Goal: Task Accomplishment & Management: Manage account settings

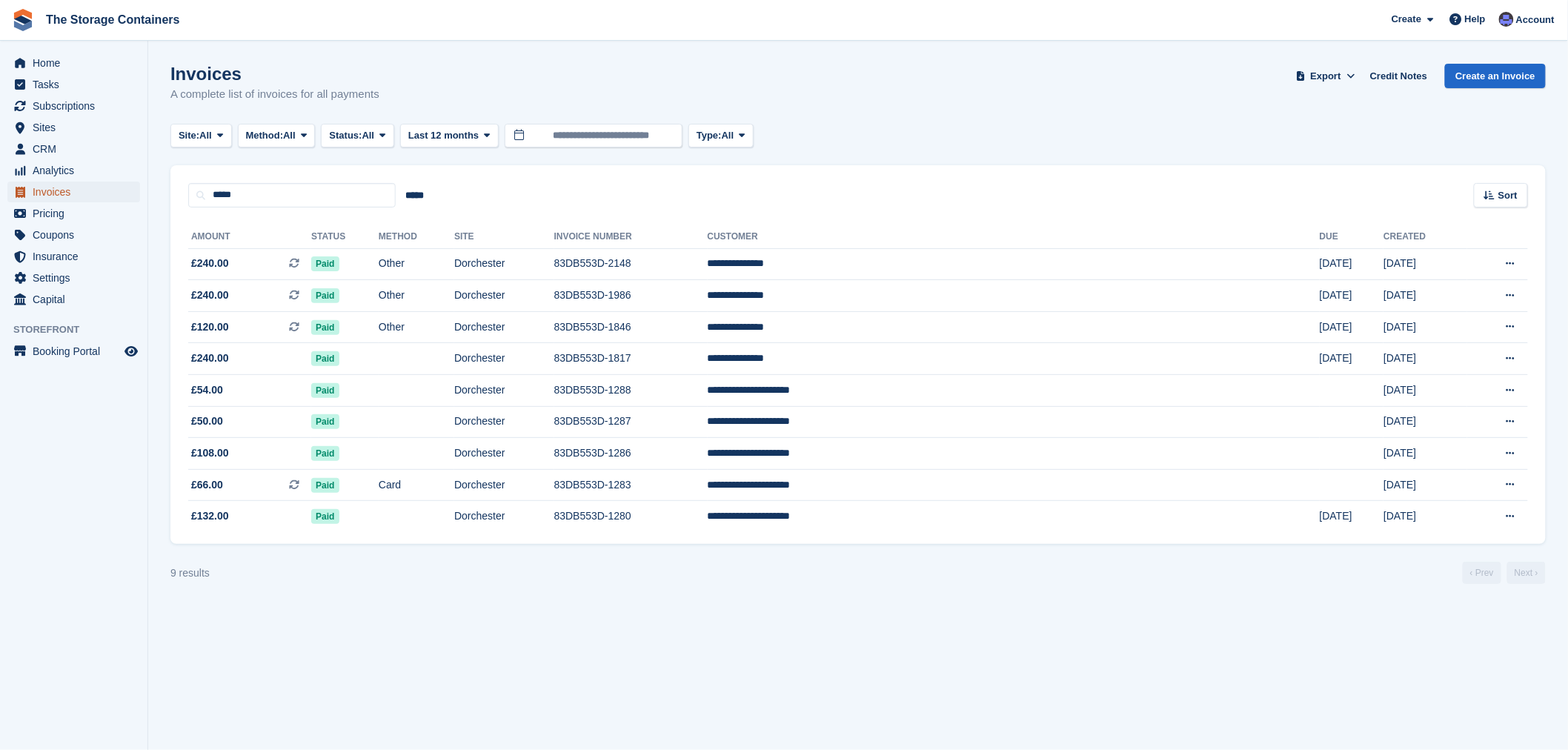
click at [53, 194] on span "Invoices" at bounding box center [78, 191] width 89 height 20
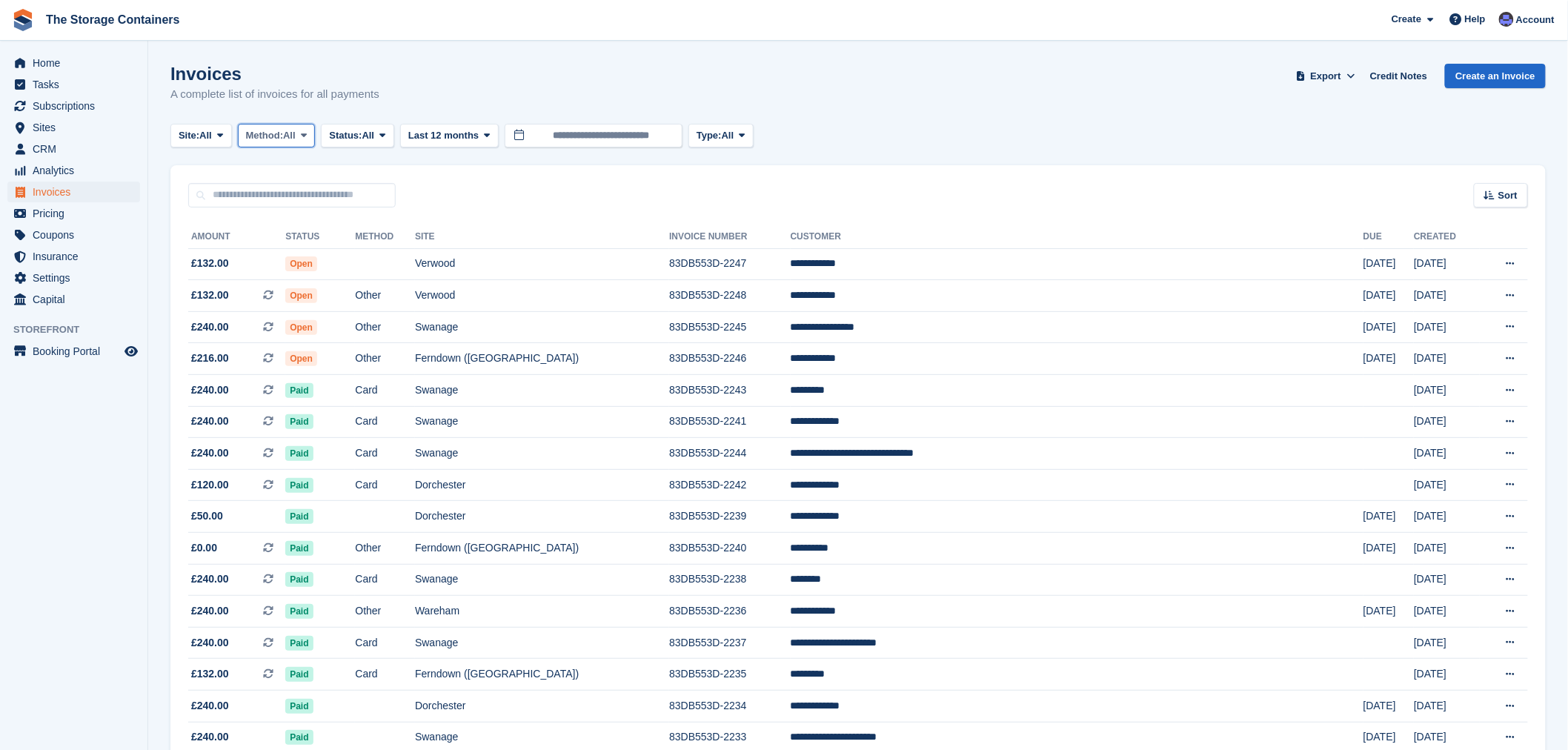
click at [295, 135] on span "All" at bounding box center [289, 135] width 13 height 15
click at [359, 136] on span "Status:" at bounding box center [346, 135] width 33 height 15
click at [364, 247] on link "Open" at bounding box center [392, 251] width 129 height 27
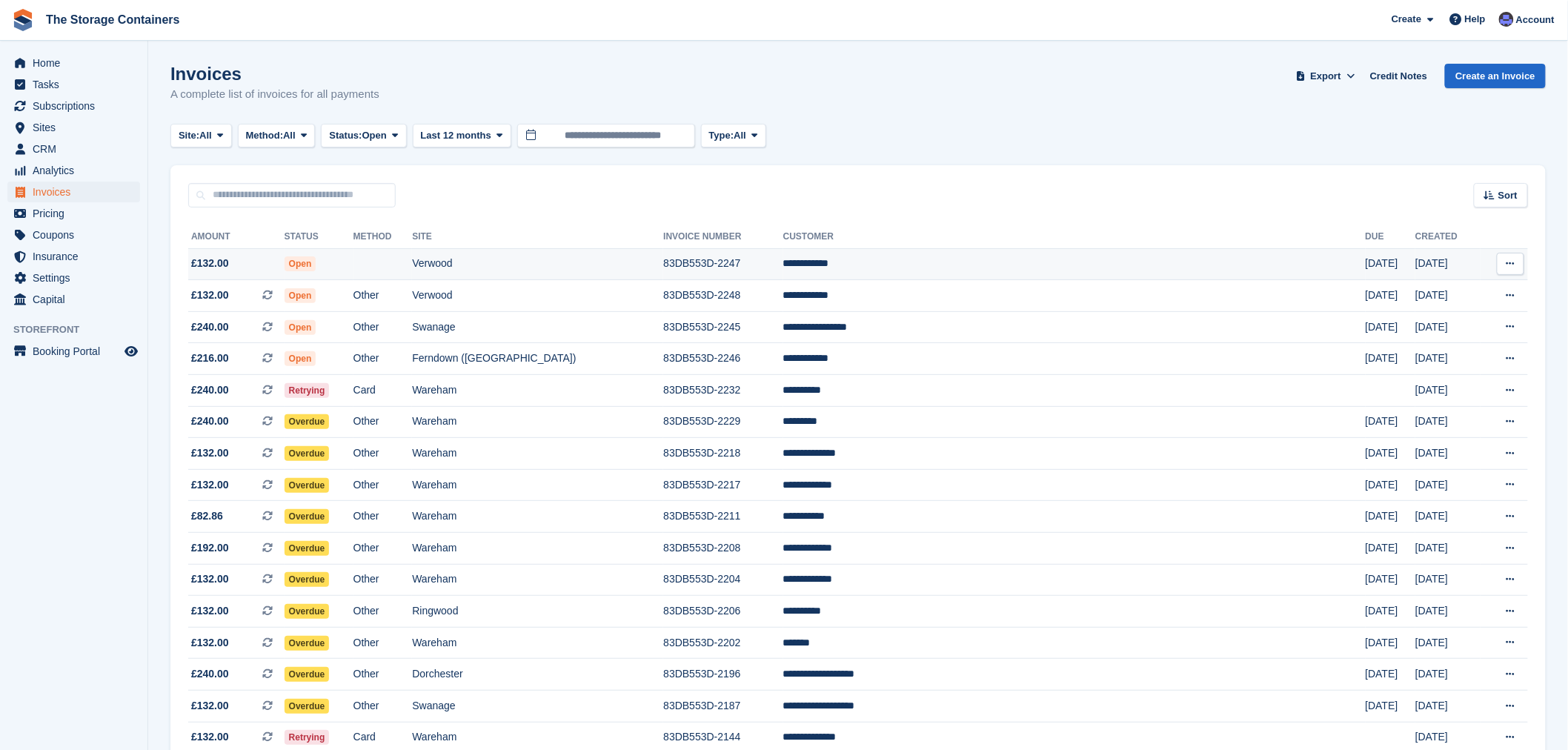
click at [601, 275] on td "Verwood" at bounding box center [537, 264] width 251 height 32
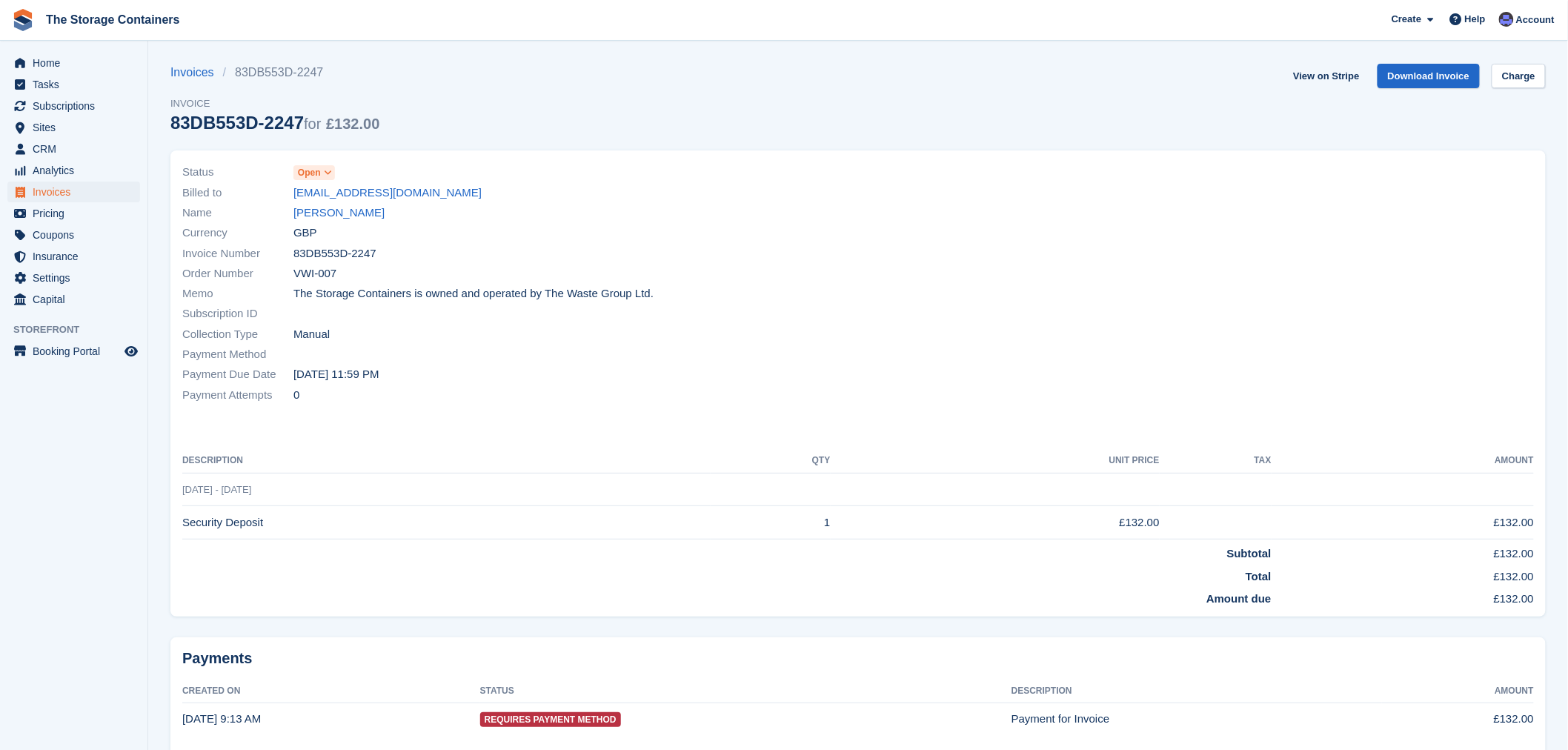
scroll to position [56, 0]
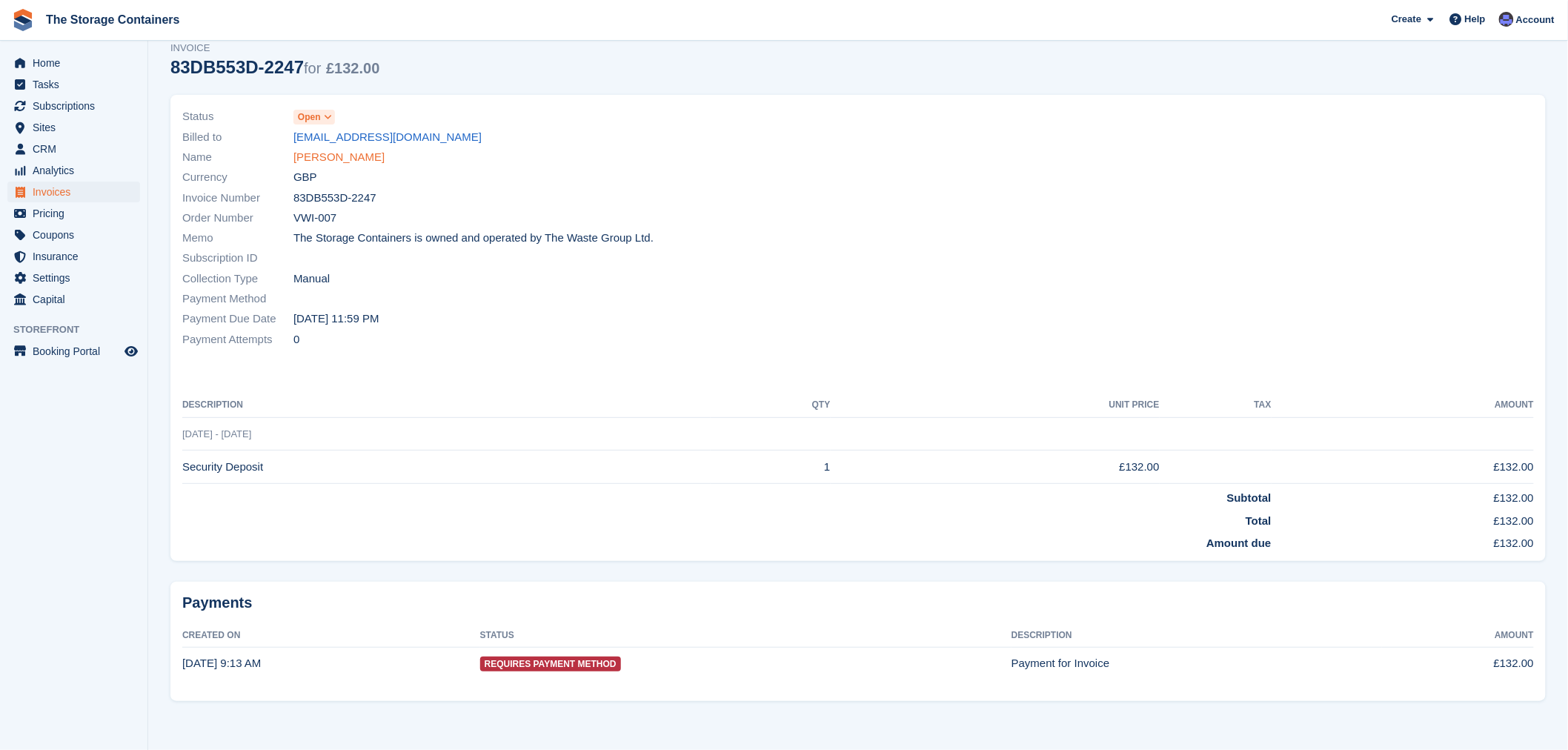
click at [306, 152] on link "Molly Barney" at bounding box center [339, 158] width 91 height 17
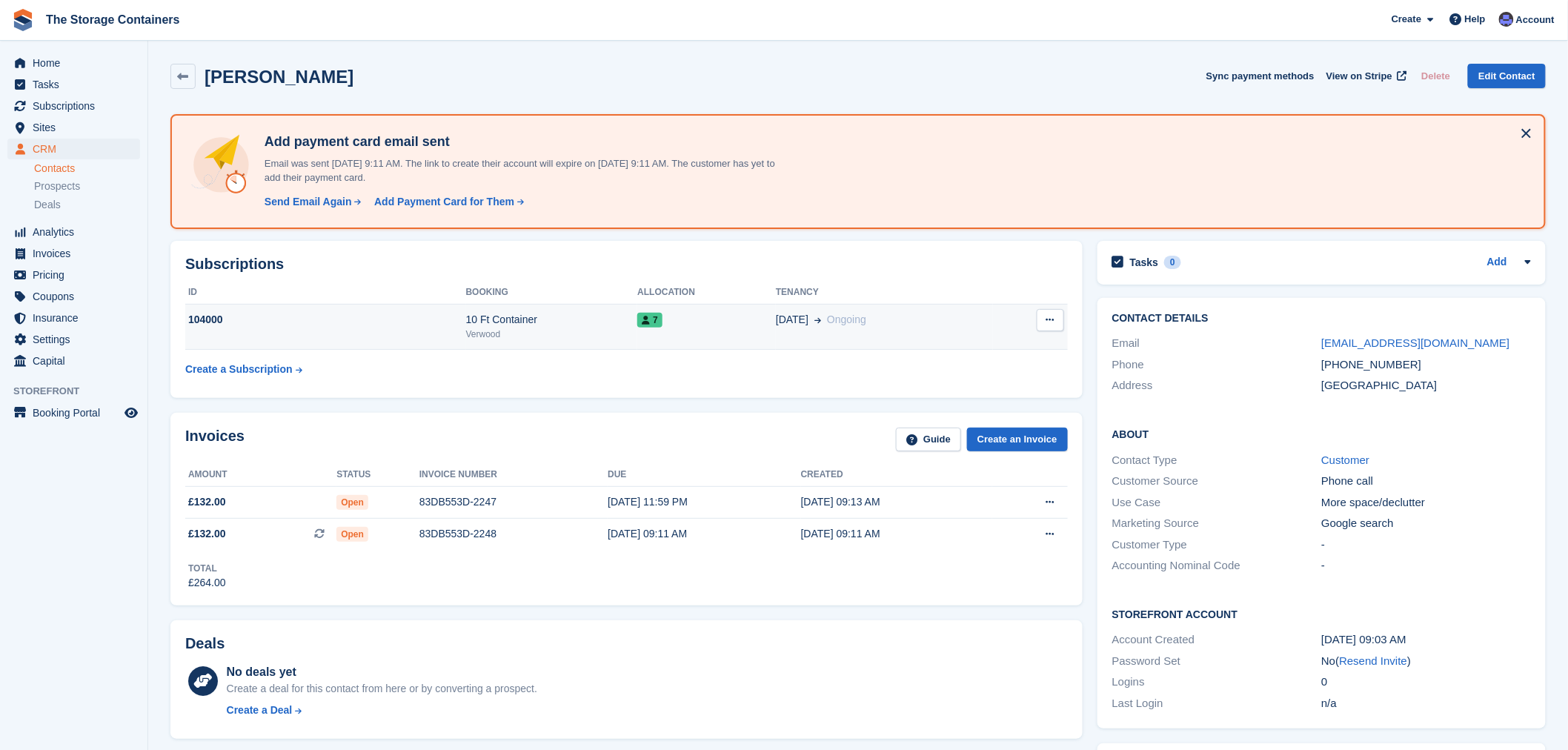
click at [680, 322] on div "7" at bounding box center [706, 320] width 139 height 16
click at [1056, 309] on button at bounding box center [1051, 320] width 27 height 22
click at [982, 353] on p "Cancel subscription" at bounding box center [992, 349] width 129 height 19
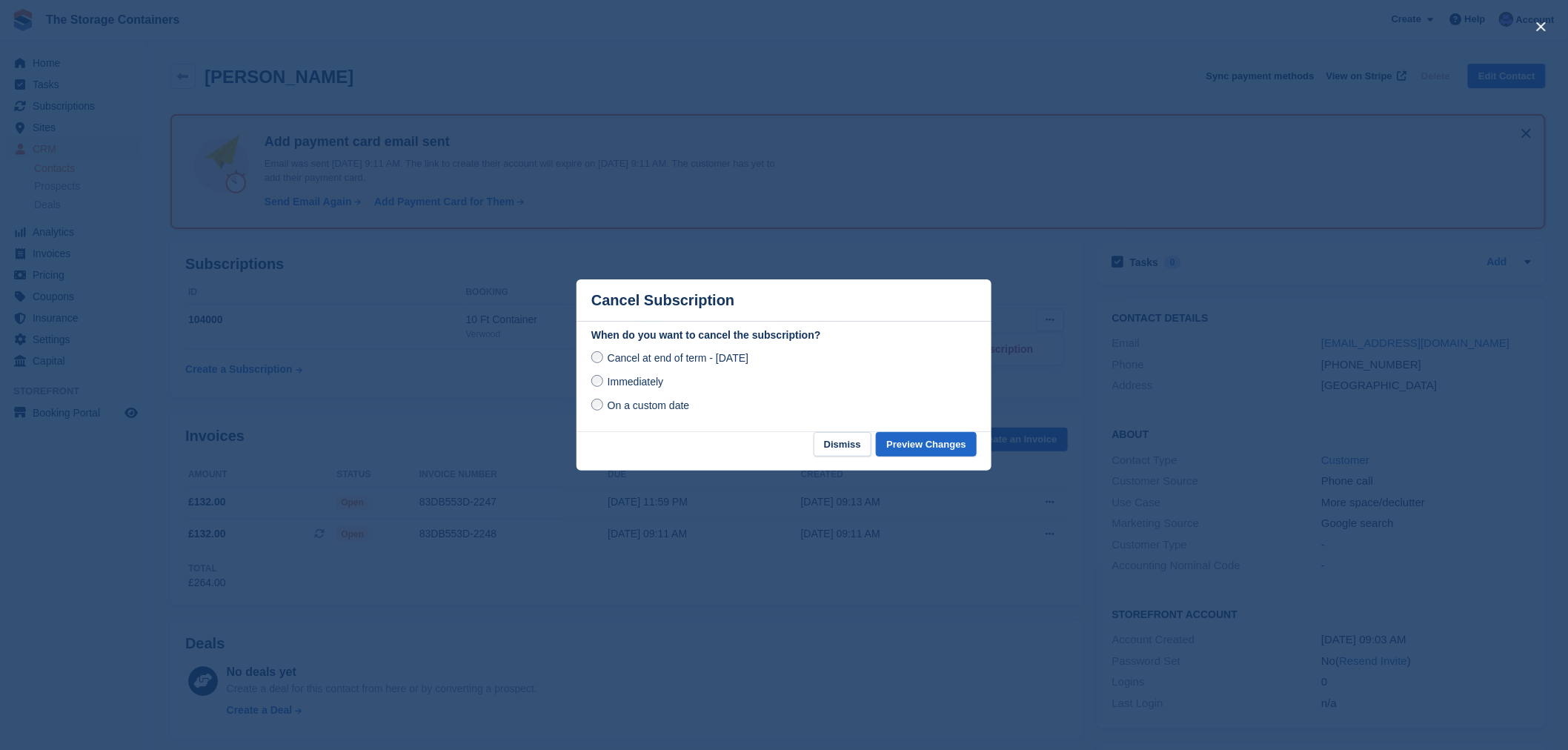
click at [656, 381] on span "Immediately" at bounding box center [635, 382] width 55 height 12
click at [935, 442] on button "Preview Changes" at bounding box center [926, 444] width 101 height 24
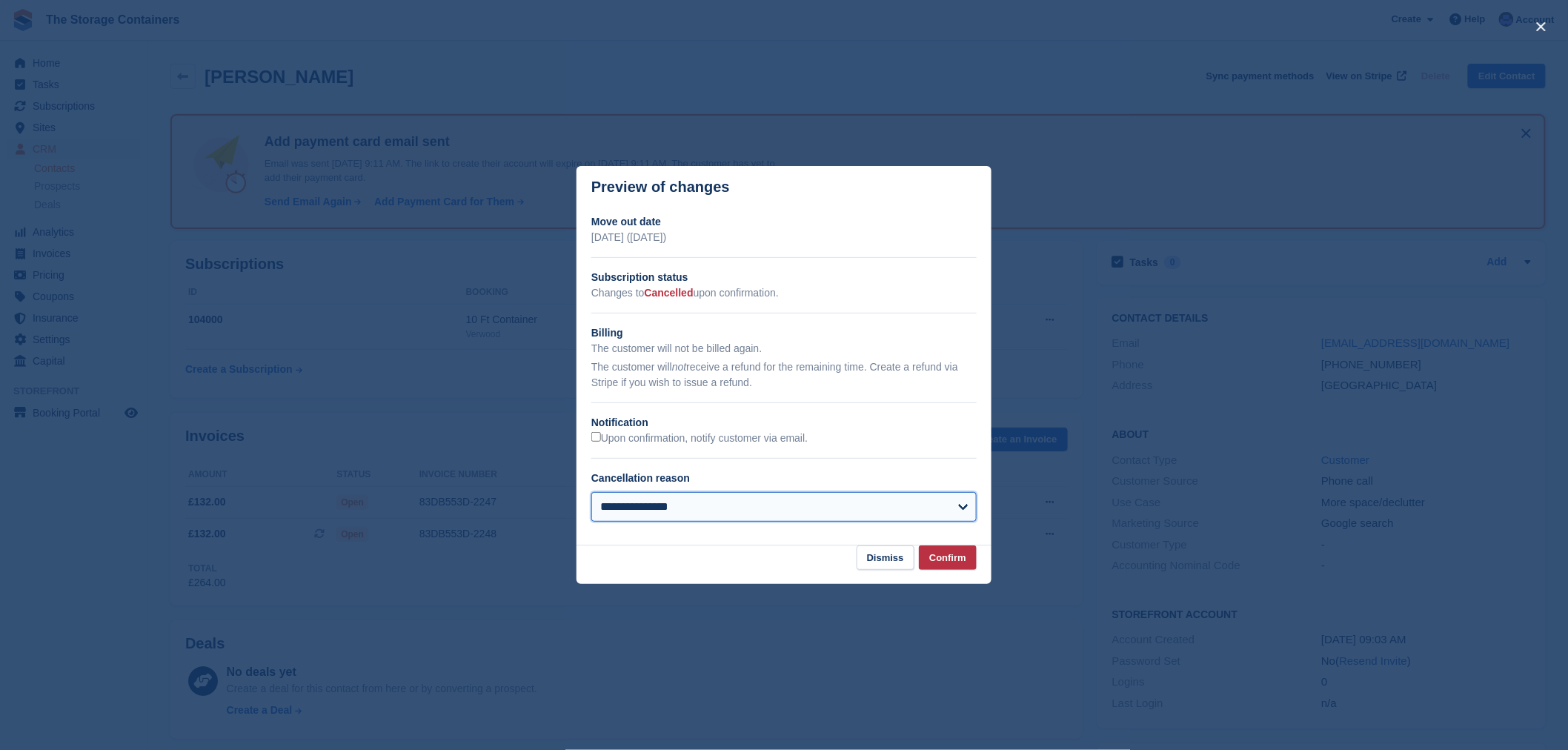
click at [783, 510] on select "**********" at bounding box center [784, 507] width 386 height 30
select select "*******"
click at [591, 493] on select "**********" at bounding box center [784, 507] width 386 height 30
click at [947, 554] on button "Confirm" at bounding box center [948, 557] width 58 height 24
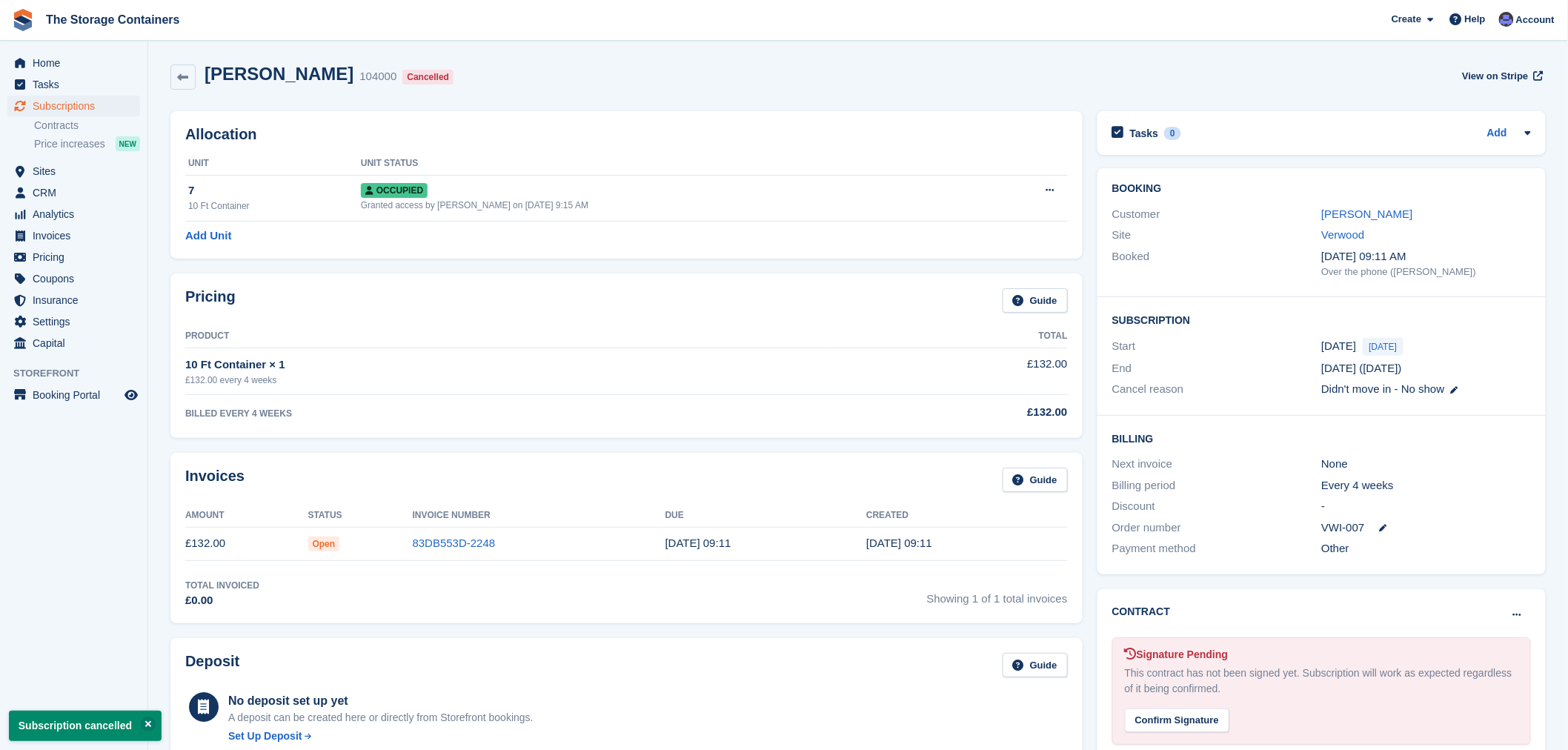
click at [632, 295] on div "Pricing Guide" at bounding box center [626, 305] width 883 height 33
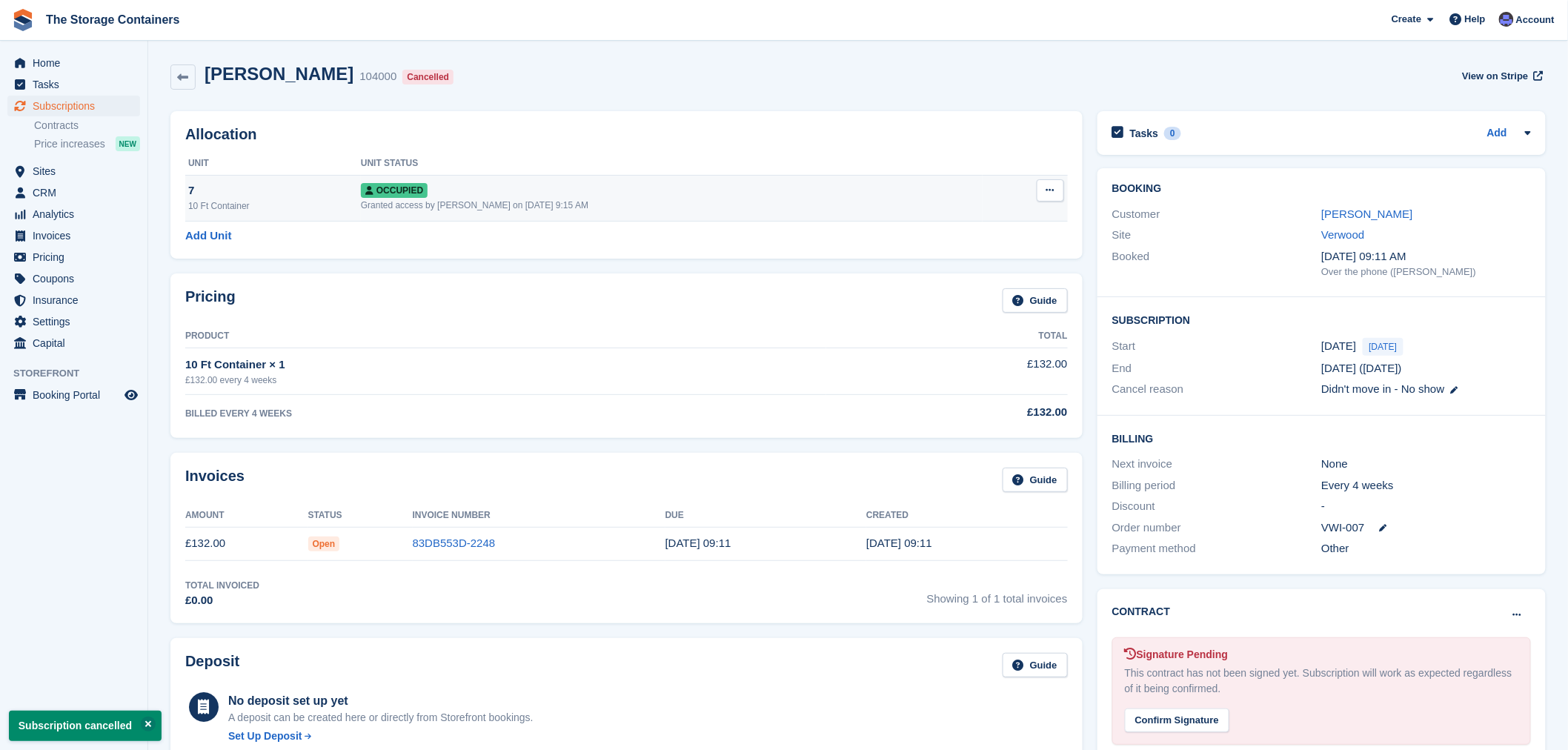
click at [502, 193] on div "Occupied" at bounding box center [672, 190] width 622 height 16
click at [1054, 196] on button at bounding box center [1051, 190] width 27 height 22
click at [976, 272] on p "Deallocate" at bounding box center [992, 270] width 129 height 19
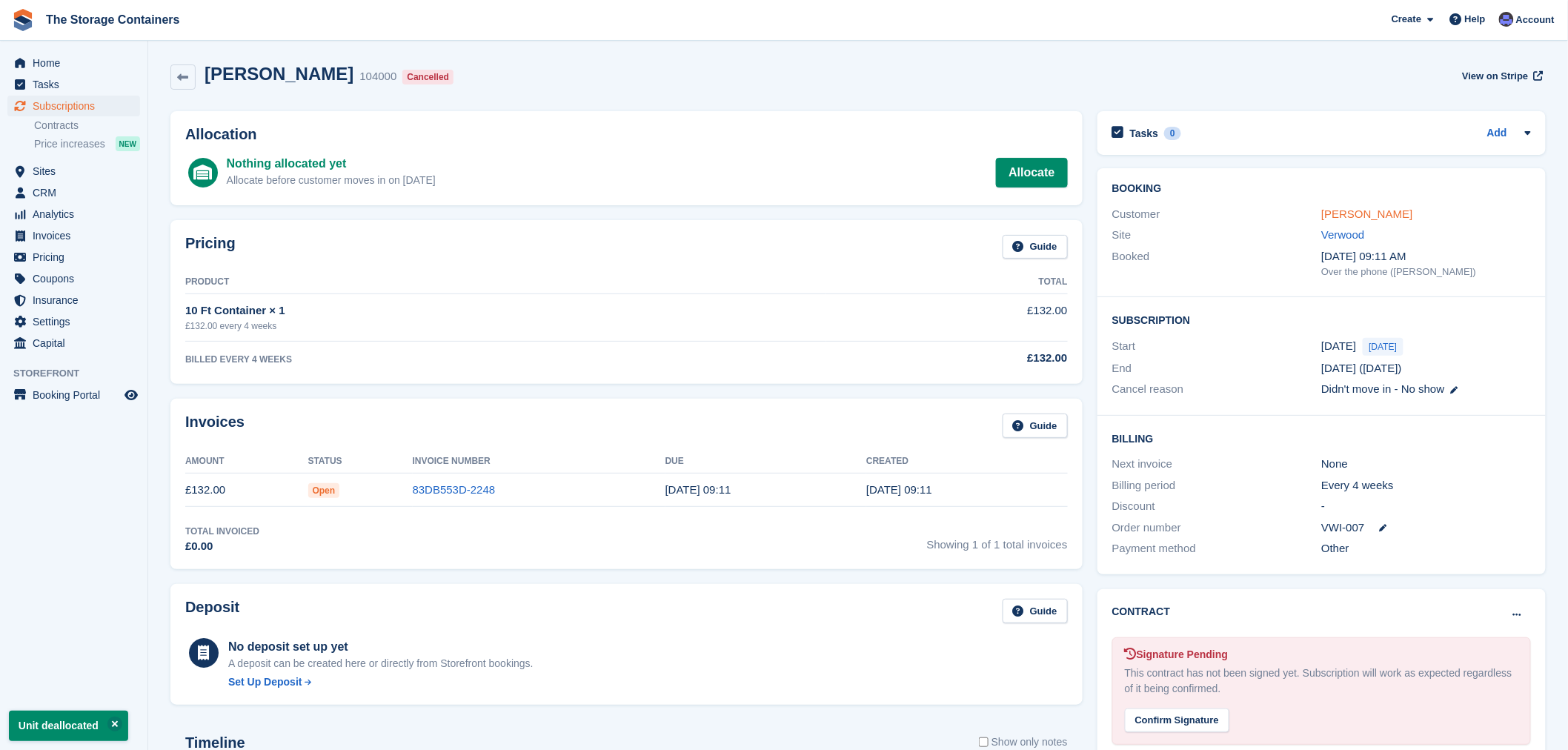
click at [1349, 219] on link "[PERSON_NAME]" at bounding box center [1367, 213] width 91 height 13
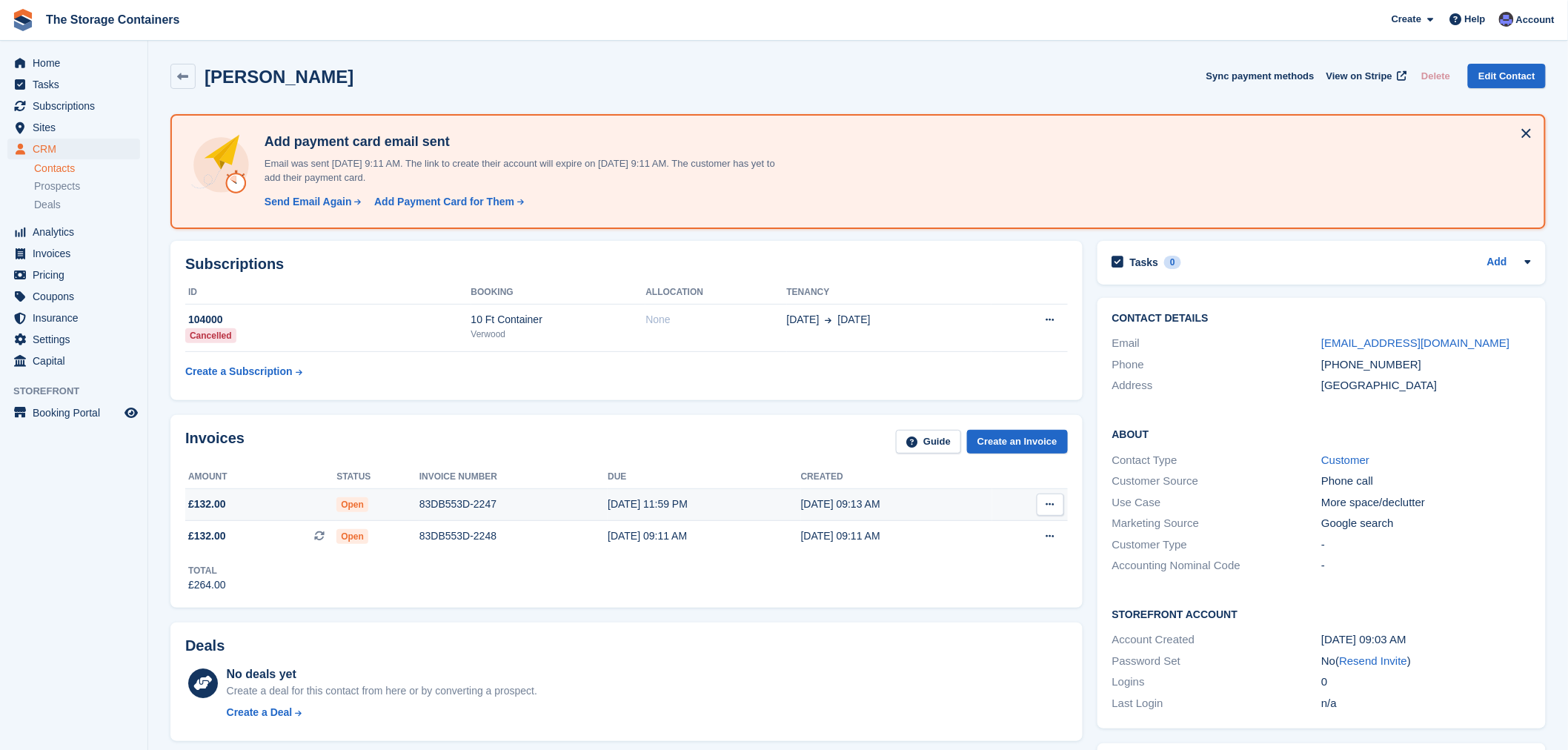
click at [1054, 498] on button at bounding box center [1051, 504] width 27 height 22
click at [731, 442] on div "Invoices Guide Create an Invoice" at bounding box center [626, 447] width 883 height 33
click at [48, 65] on span "Home" at bounding box center [78, 62] width 89 height 20
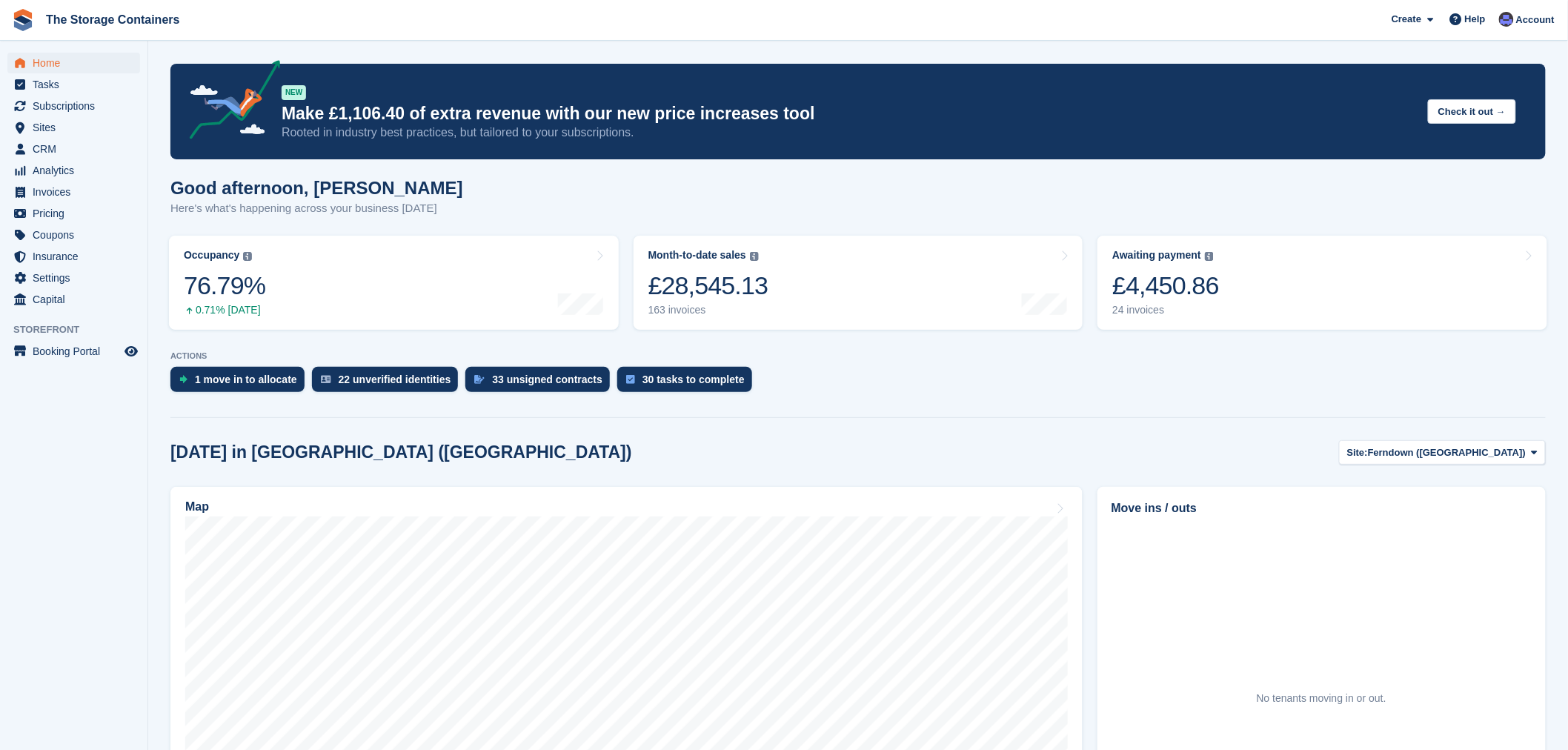
click at [862, 449] on div "Today in Ferndown (Longham) Site: Ferndown (Longham) Ferndown (Longham) Ringwoo…" at bounding box center [859, 452] width 1376 height 24
click at [109, 572] on aside "Home Tasks Subscriptions Subscriptions Subscriptions Contracts Price increases …" at bounding box center [74, 379] width 147 height 676
